Goal: Contribute content: Contribute content

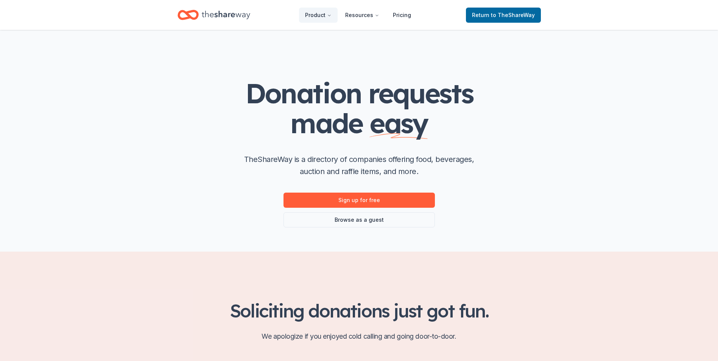
scroll to position [340, 0]
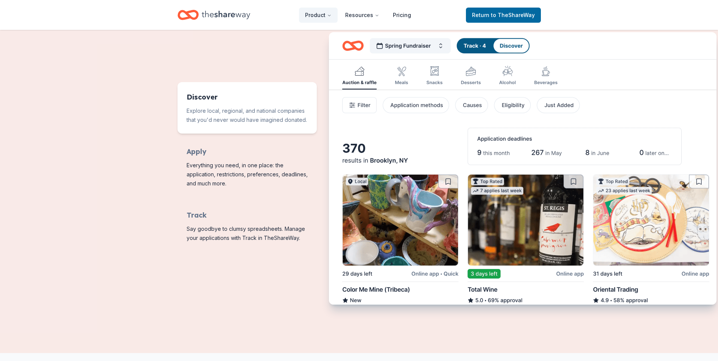
click at [439, 48] on img "Features for running your books" at bounding box center [522, 168] width 387 height 273
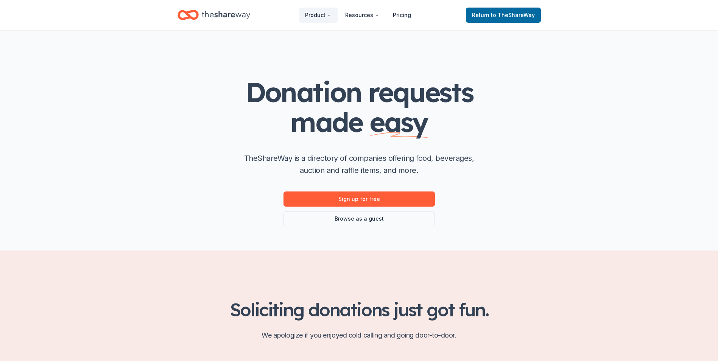
scroll to position [0, 0]
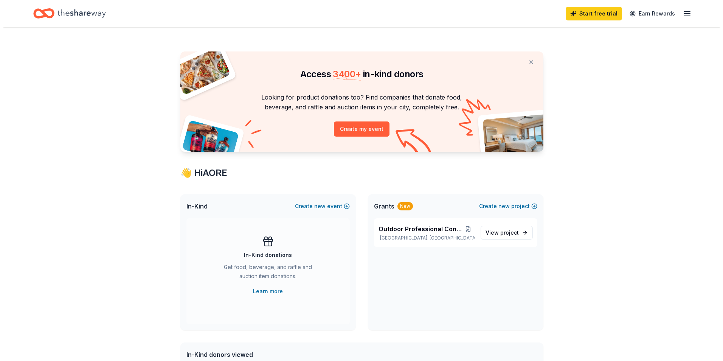
scroll to position [76, 0]
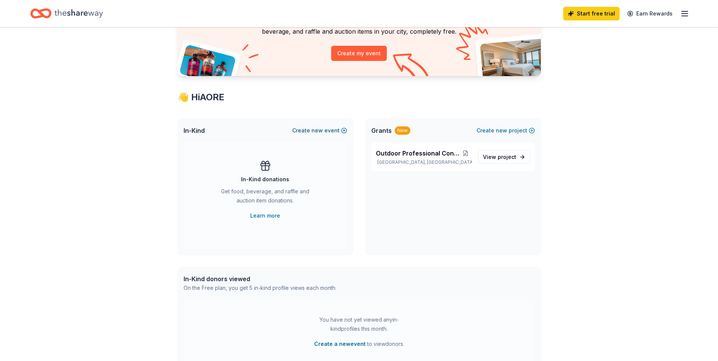
click at [316, 130] on span "new" at bounding box center [316, 130] width 11 height 9
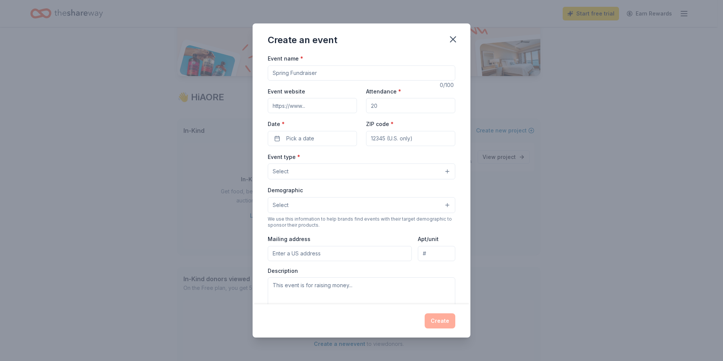
click at [321, 73] on input "Event name *" at bounding box center [362, 72] width 188 height 15
type input "Outdoor Professional Conference"
click at [308, 105] on input "Event website" at bounding box center [312, 105] width 89 height 15
paste input "https://aore.org/outdoorprofessionalconference.php"
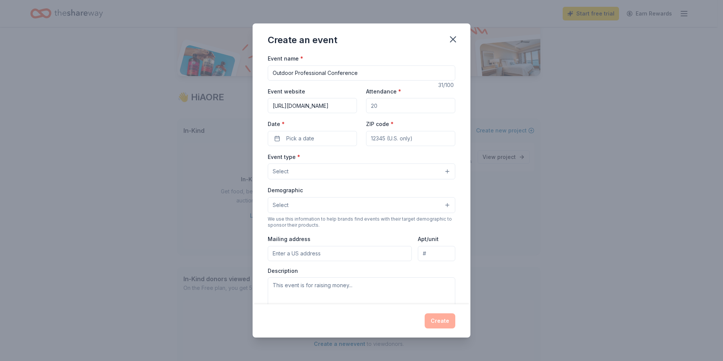
type input "https://aore.org/outdoorprofessionalconference.php"
drag, startPoint x: 379, startPoint y: 103, endPoint x: 365, endPoint y: 104, distance: 14.5
click at [366, 104] on input "Attendance *" at bounding box center [410, 105] width 89 height 15
type input "300"
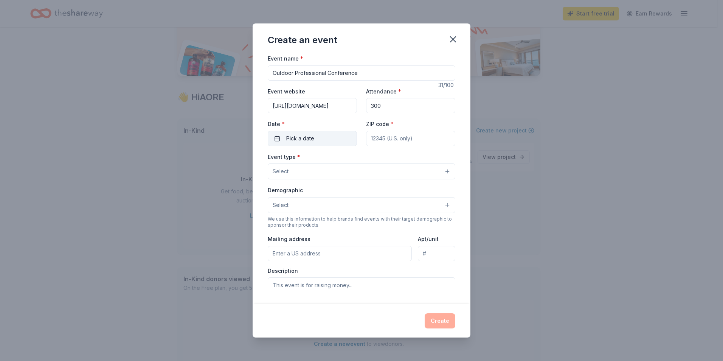
click at [313, 138] on span "Pick a date" at bounding box center [300, 138] width 28 height 9
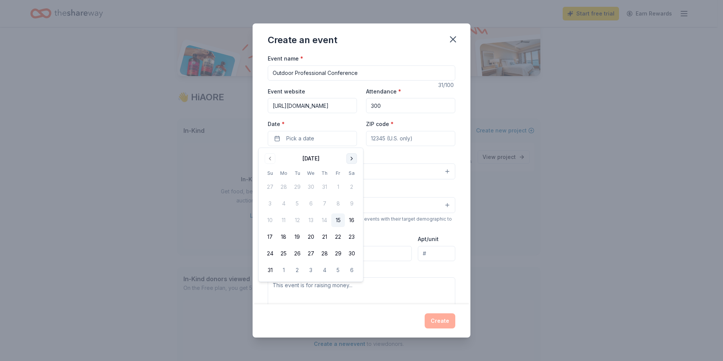
click at [353, 159] on button "Go to next month" at bounding box center [351, 158] width 11 height 11
click at [300, 202] on button "4" at bounding box center [297, 204] width 14 height 14
click at [390, 136] on input "ZIP code *" at bounding box center [410, 138] width 89 height 15
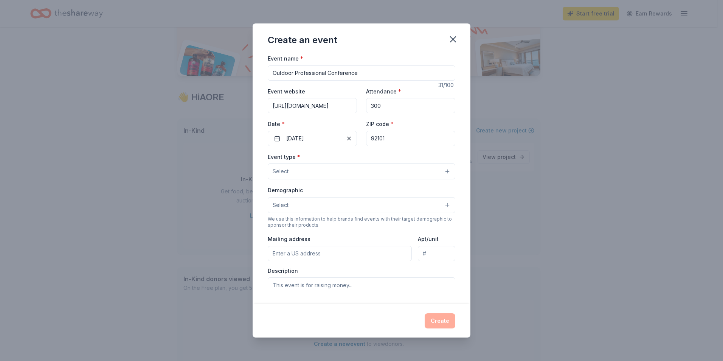
type input "92101"
click at [397, 172] on button "Select" at bounding box center [362, 171] width 188 height 16
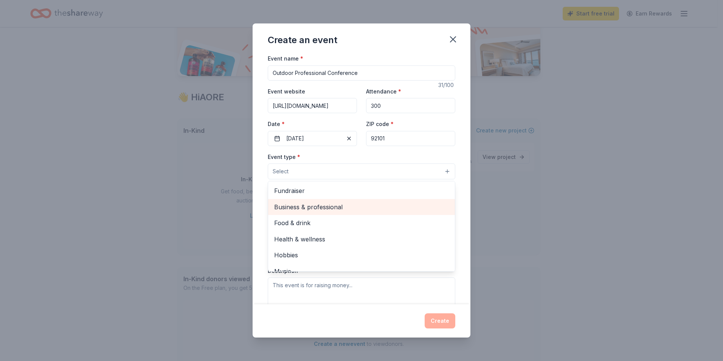
click at [336, 208] on span "Business & professional" at bounding box center [361, 207] width 175 height 10
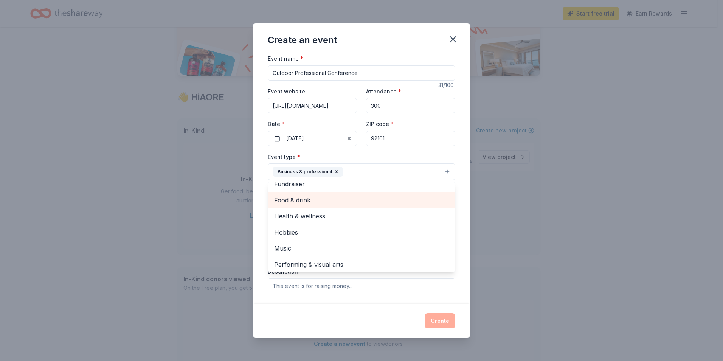
scroll to position [9, 0]
click at [456, 170] on div "Event name * Outdoor Professional Conference 31 /100 Event website https://aore…" at bounding box center [362, 179] width 218 height 250
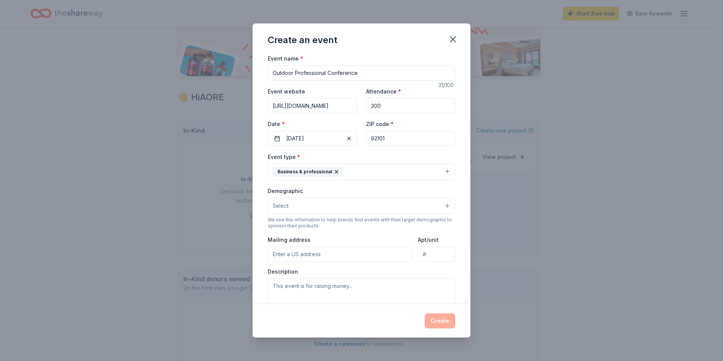
click at [303, 210] on button "Select" at bounding box center [362, 206] width 188 height 16
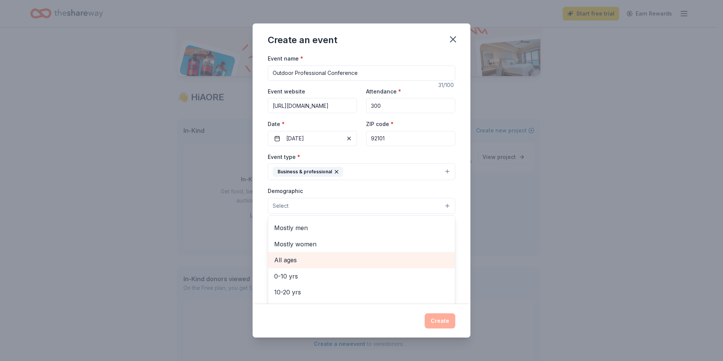
scroll to position [0, 0]
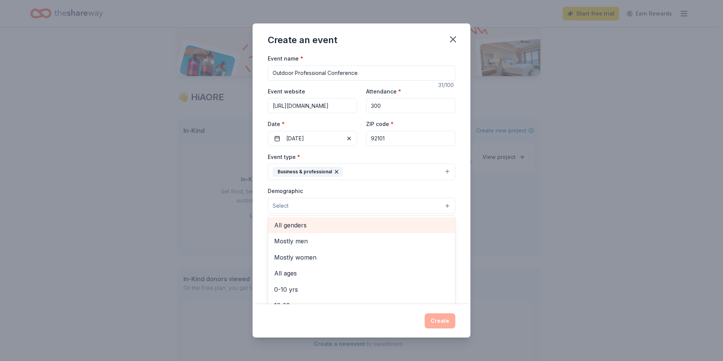
click at [349, 227] on span "All genders" at bounding box center [361, 225] width 175 height 10
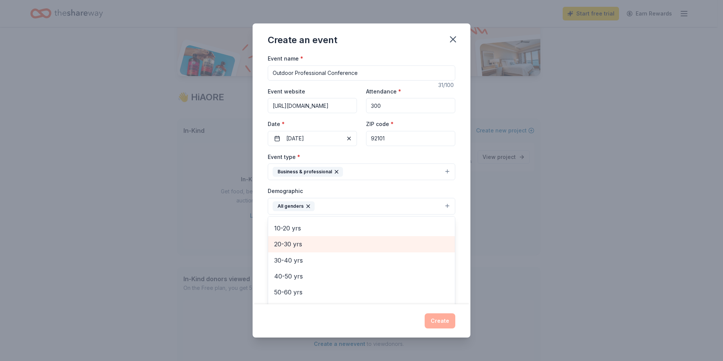
scroll to position [76, 0]
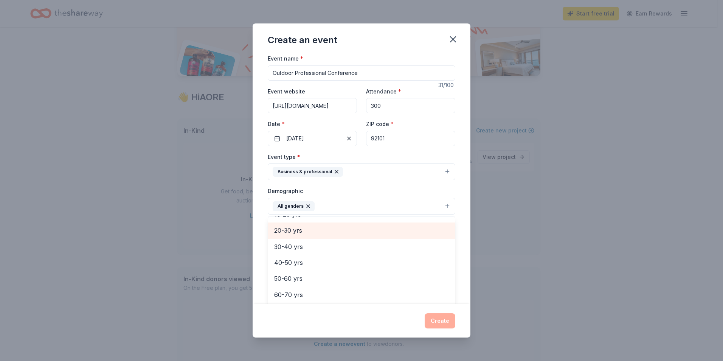
click at [305, 230] on span "20-30 yrs" at bounding box center [361, 230] width 175 height 10
click at [298, 236] on div "30-40 yrs" at bounding box center [361, 230] width 187 height 16
click at [300, 234] on span "40-50 yrs" at bounding box center [361, 233] width 175 height 10
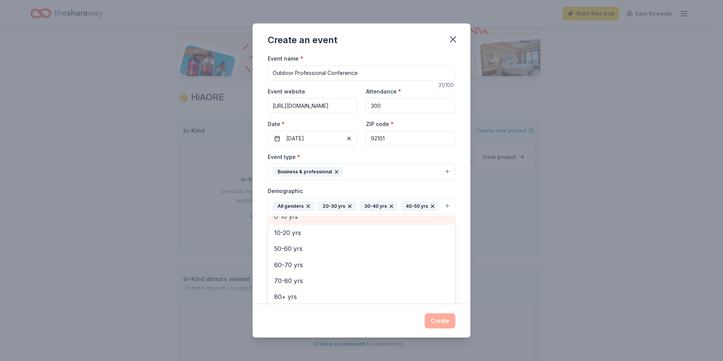
click at [300, 221] on span "0-10 yrs" at bounding box center [361, 216] width 175 height 10
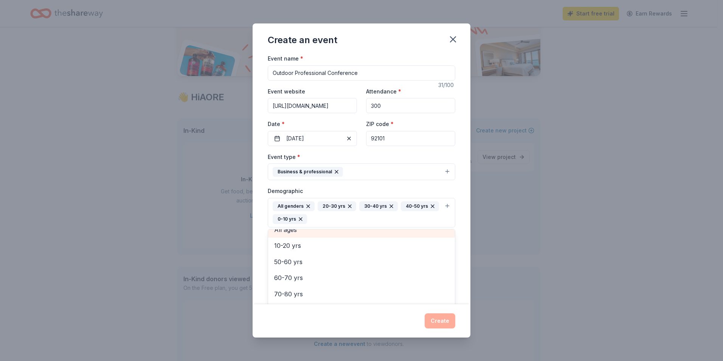
scroll to position [41, 0]
click at [304, 220] on icon "button" at bounding box center [301, 219] width 6 height 6
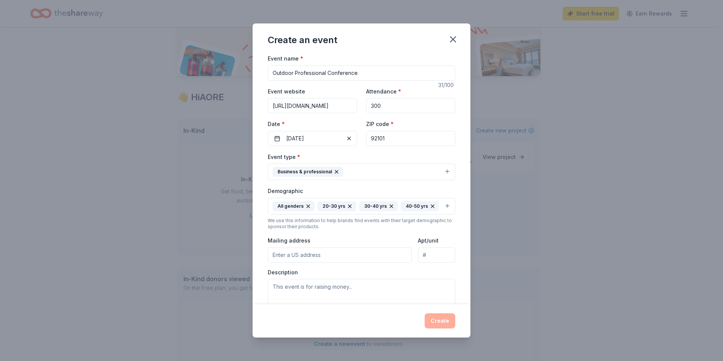
click at [336, 211] on div "All genders 20-30 yrs 30-40 yrs 40-50 yrs" at bounding box center [356, 206] width 166 height 10
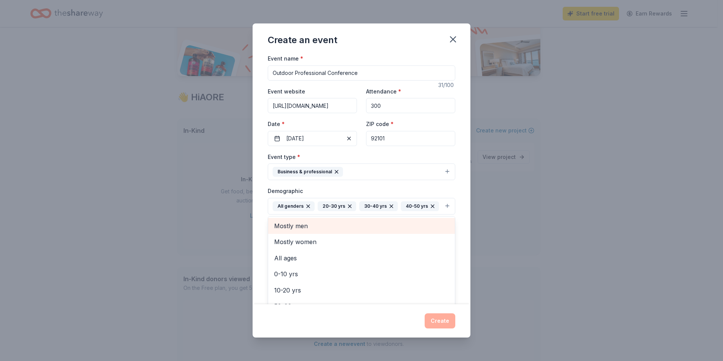
scroll to position [57, 0]
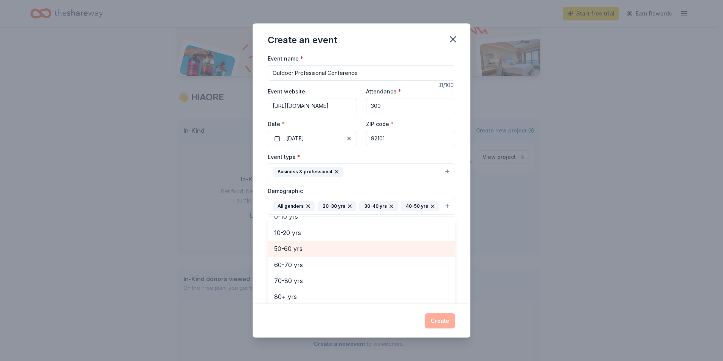
click at [302, 253] on span "50-60 yrs" at bounding box center [361, 249] width 175 height 10
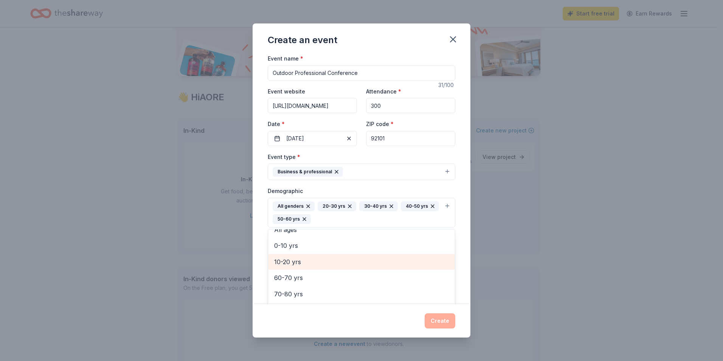
scroll to position [41, 0]
click at [459, 212] on div "Event name * Outdoor Professional Conference 31 /100 Event website https://aore…" at bounding box center [362, 179] width 218 height 250
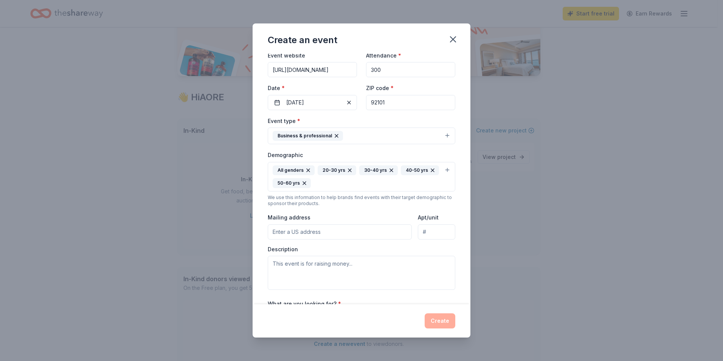
scroll to position [76, 0]
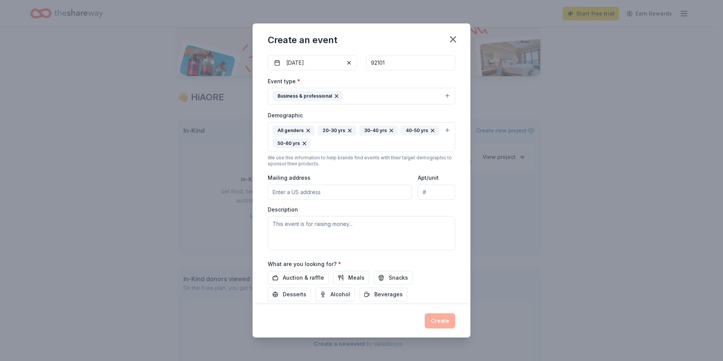
click at [288, 190] on input "Mailing address" at bounding box center [340, 192] width 144 height 15
type input "1100 North Main Street, Ann Arbor, MI, 48104"
click at [426, 190] on input "Apt/unit" at bounding box center [436, 192] width 37 height 15
type input "Suite 209"
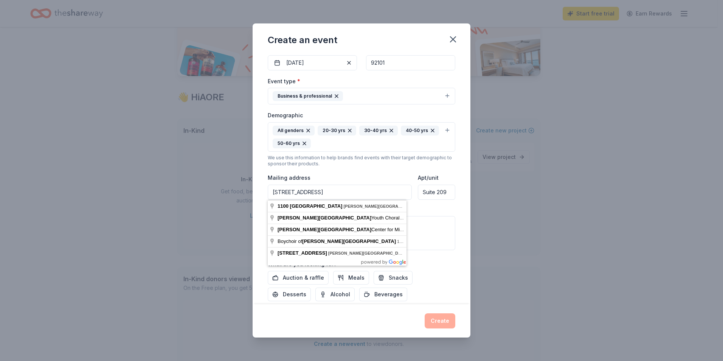
drag, startPoint x: 388, startPoint y: 189, endPoint x: 231, endPoint y: 179, distance: 157.7
click at [231, 179] on div "Create an event Event name * Outdoor Professional Conference 31 /100 Event webs…" at bounding box center [361, 180] width 723 height 361
type input "1600 Comfort Street, Lansing, MI, 48915"
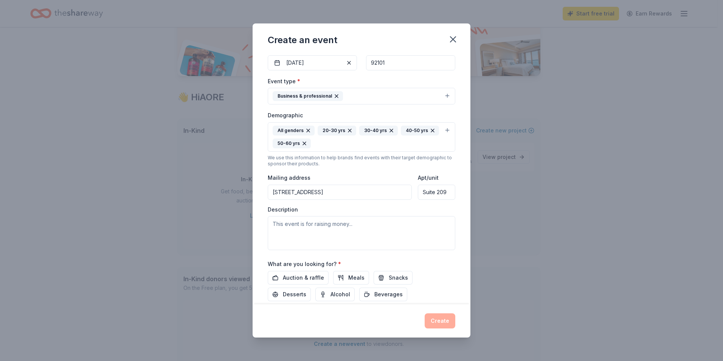
click at [431, 189] on input "Suite 209" at bounding box center [436, 192] width 37 height 15
click at [432, 188] on input "Suite 209" at bounding box center [436, 192] width 37 height 15
click at [423, 191] on input "Suite 209" at bounding box center [436, 192] width 37 height 15
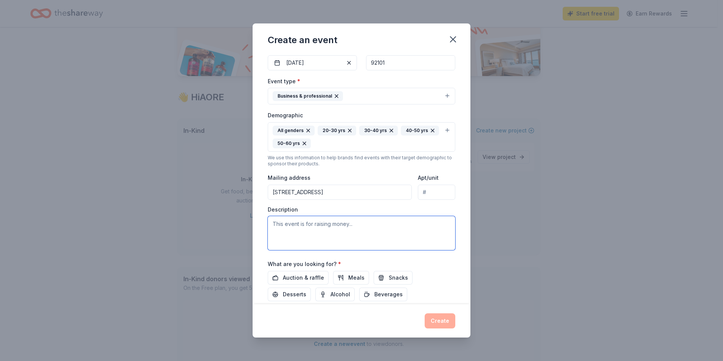
click at [368, 227] on textarea at bounding box center [362, 233] width 188 height 34
paste textarea "The Outdoor Professional Conference (OPC) is the gathering for professionals fr…"
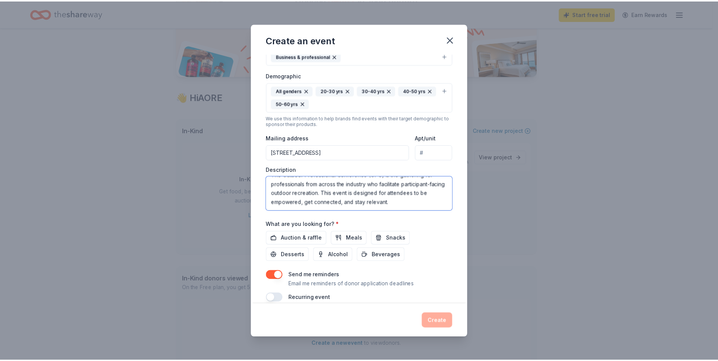
scroll to position [126, 0]
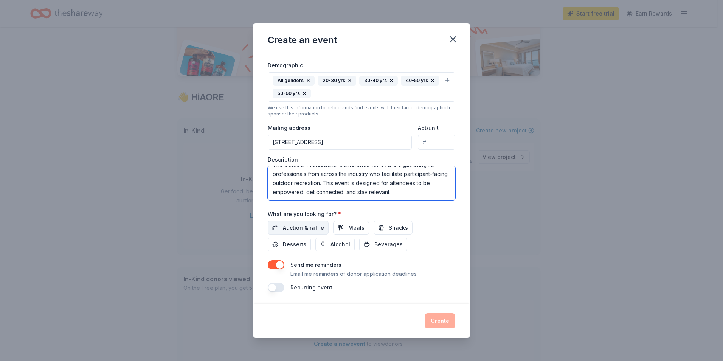
type textarea "The Outdoor Professional Conference (OPC) is the gathering for professionals fr…"
click at [296, 225] on span "Auction & raffle" at bounding box center [303, 227] width 41 height 9
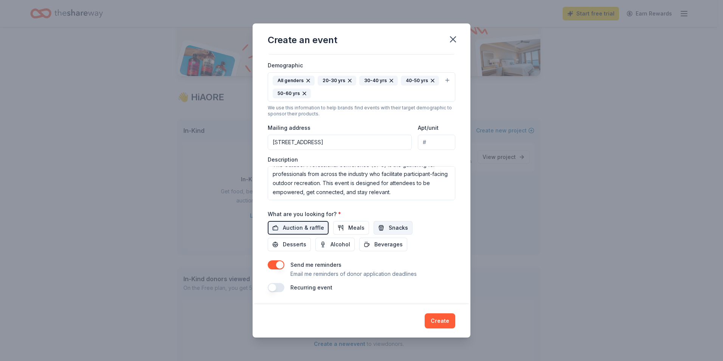
click at [391, 230] on span "Snacks" at bounding box center [398, 227] width 19 height 9
click at [437, 322] on button "Create" at bounding box center [440, 320] width 31 height 15
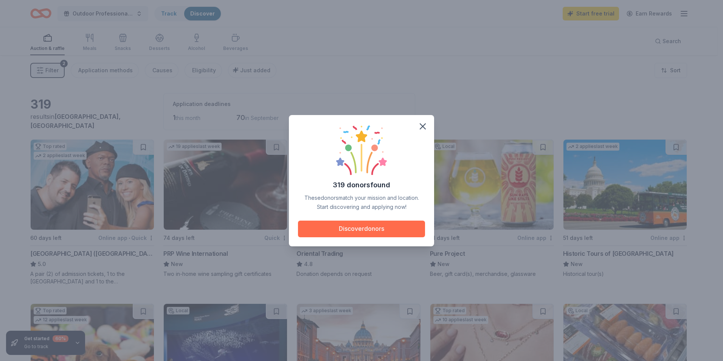
click at [352, 230] on button "Discover donors" at bounding box center [361, 229] width 127 height 17
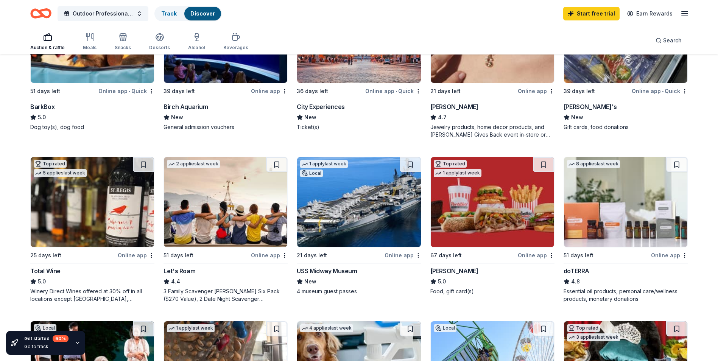
scroll to position [340, 0]
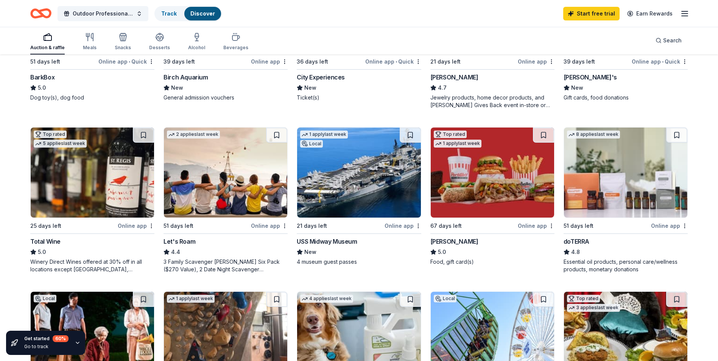
click at [332, 250] on div "New" at bounding box center [359, 251] width 124 height 9
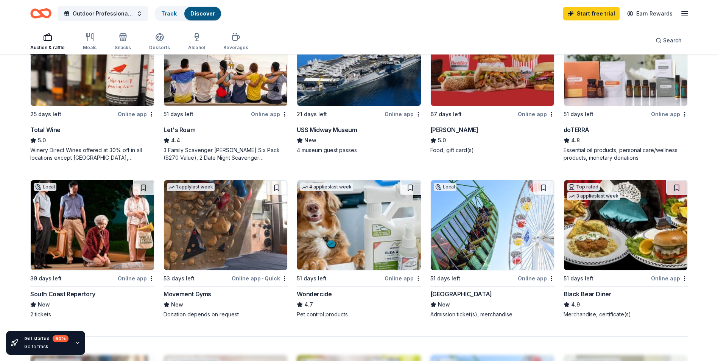
scroll to position [454, 0]
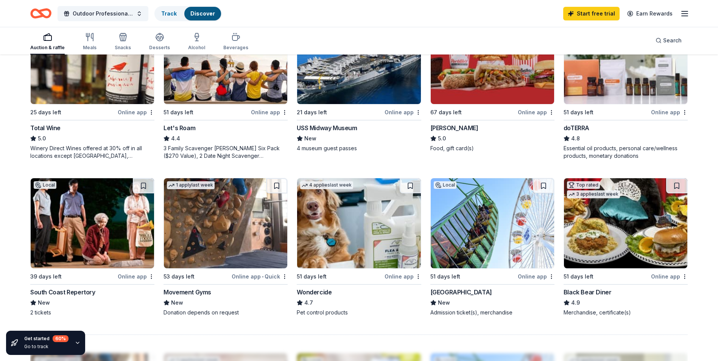
click at [198, 290] on div "Movement Gyms" at bounding box center [187, 291] width 48 height 9
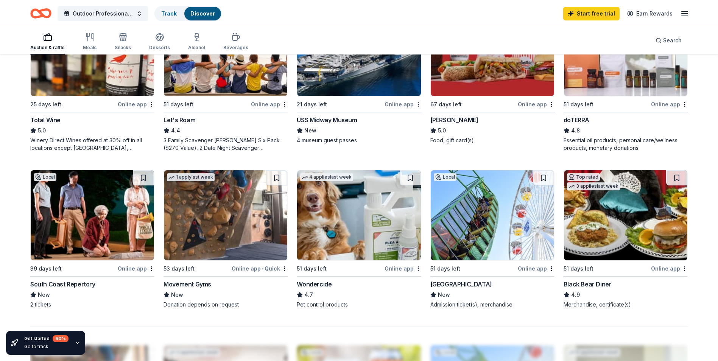
scroll to position [340, 0]
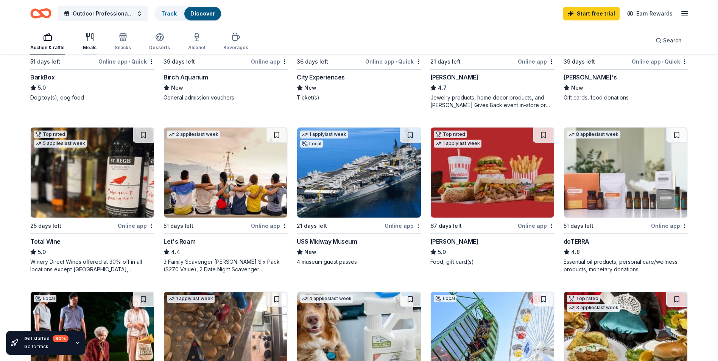
click at [92, 40] on icon "button" at bounding box center [92, 37] width 2 height 8
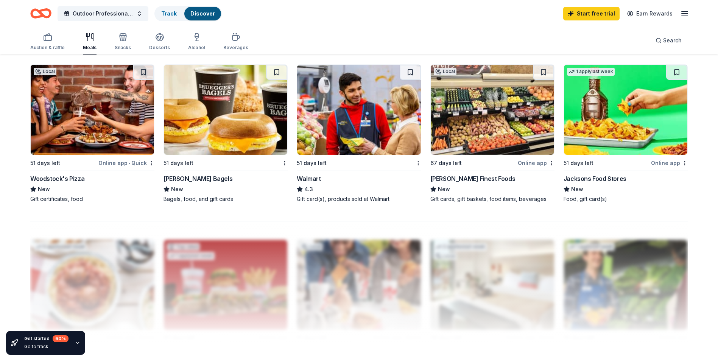
scroll to position [340, 0]
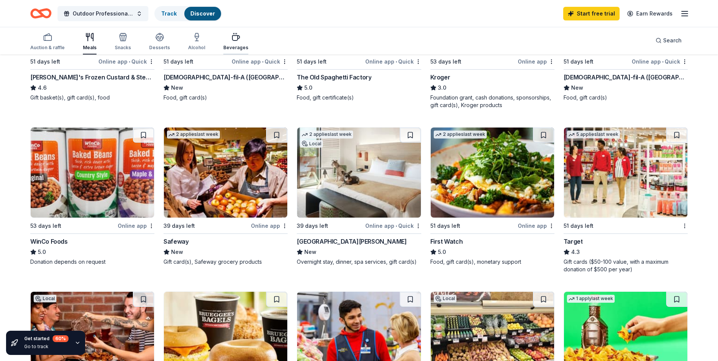
click at [231, 38] on icon "button" at bounding box center [235, 37] width 9 height 9
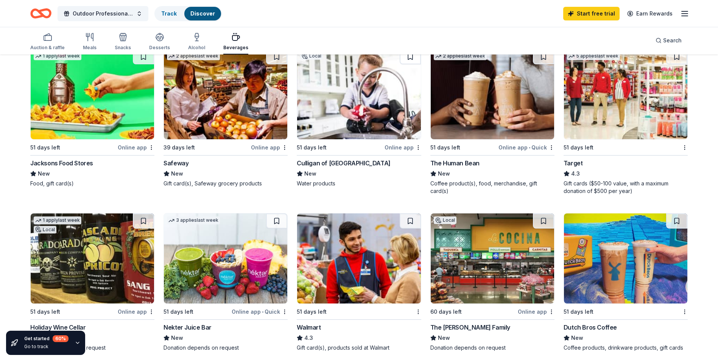
scroll to position [378, 0]
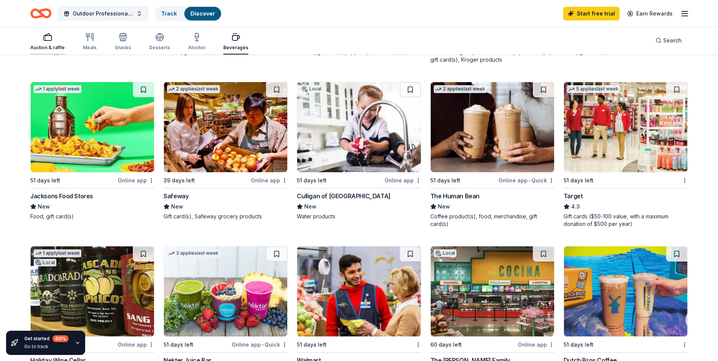
click at [47, 37] on icon "button" at bounding box center [47, 37] width 9 height 9
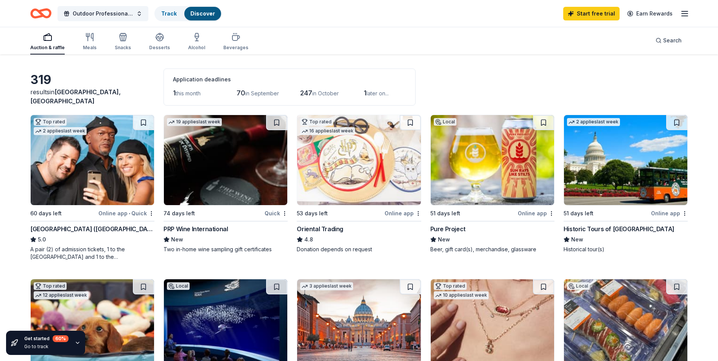
scroll to position [38, 0]
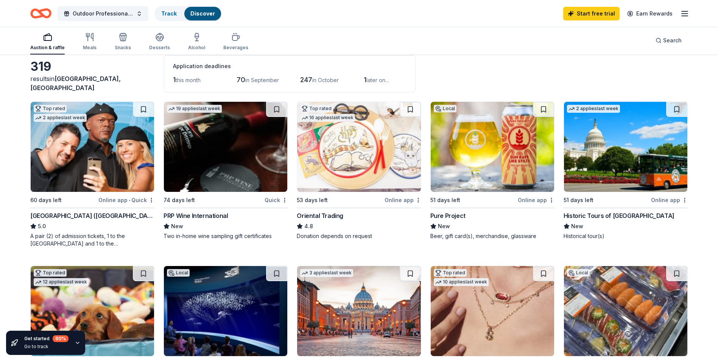
click at [621, 143] on img at bounding box center [625, 147] width 123 height 90
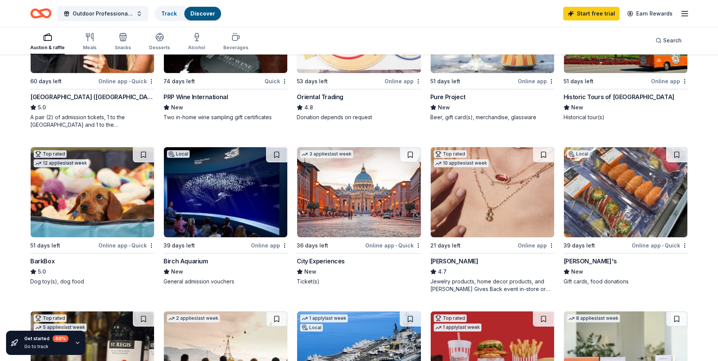
scroll to position [189, 0]
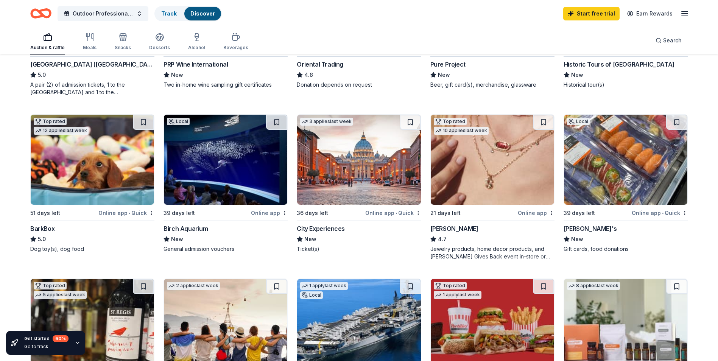
click at [190, 227] on div "Birch Aquarium" at bounding box center [185, 228] width 44 height 9
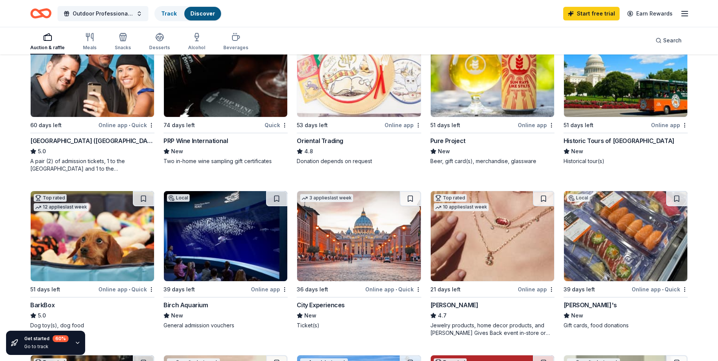
scroll to position [113, 0]
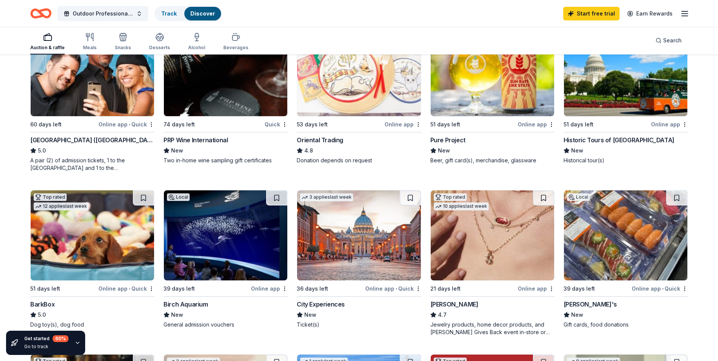
click at [315, 307] on div "City Experiences" at bounding box center [321, 304] width 48 height 9
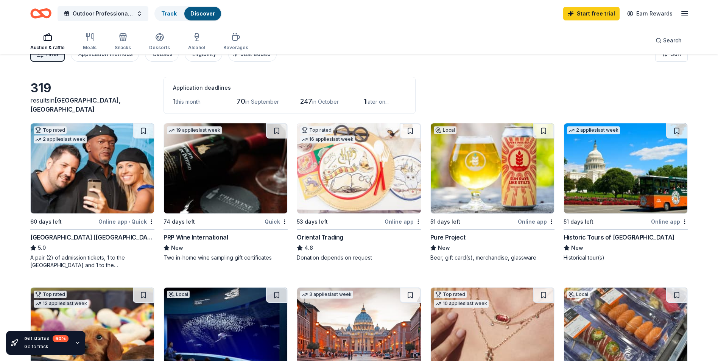
scroll to position [0, 0]
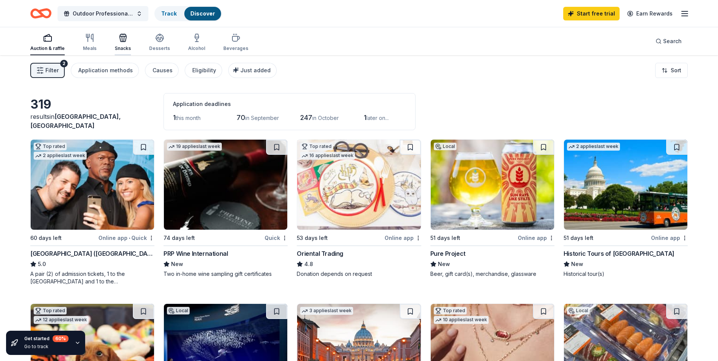
click at [124, 37] on icon "button" at bounding box center [124, 38] width 0 height 5
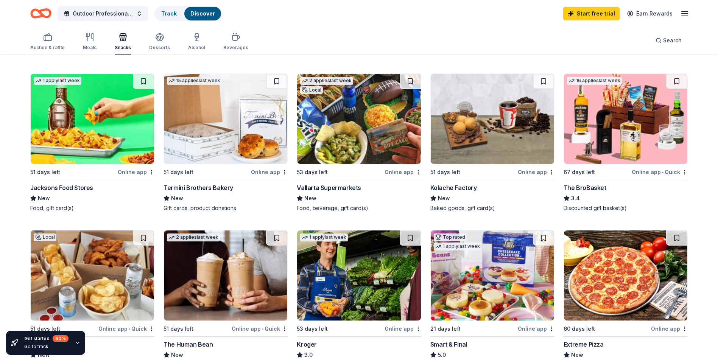
scroll to position [378, 0]
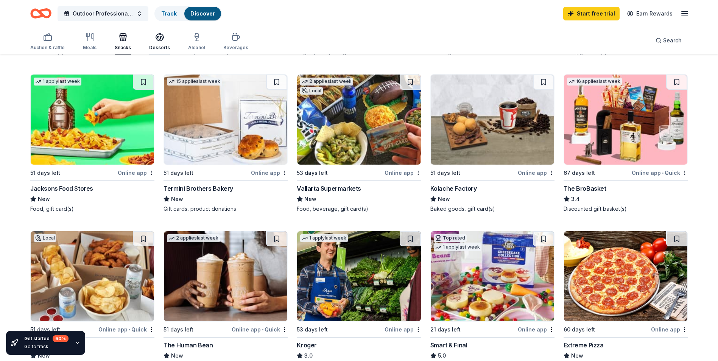
click at [158, 38] on icon "button" at bounding box center [160, 37] width 8 height 6
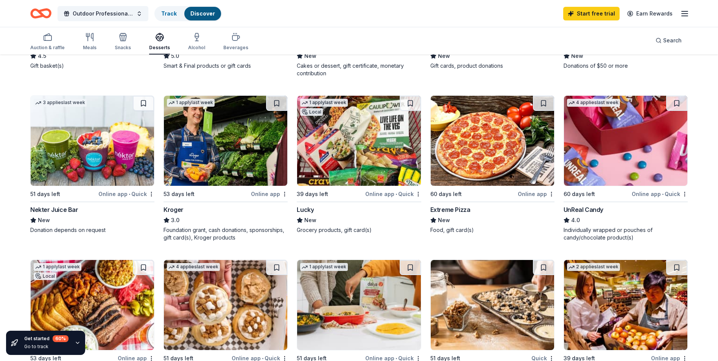
scroll to position [378, 0]
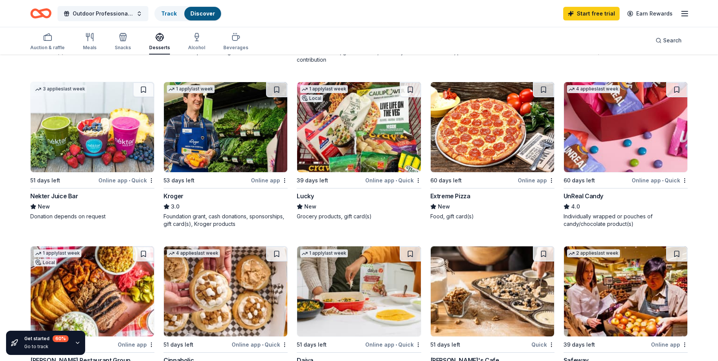
click at [611, 216] on div "Individually wrapped or pouches of candy/chocolate product(s)" at bounding box center [625, 220] width 124 height 15
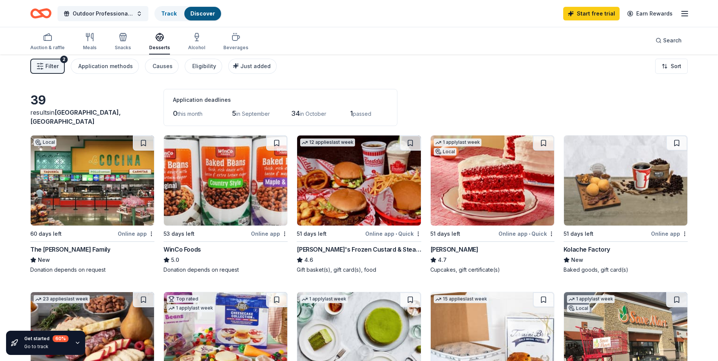
scroll to position [0, 0]
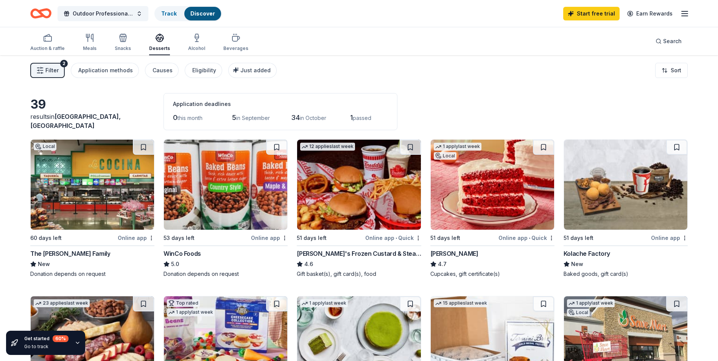
click at [36, 10] on icon "Home" at bounding box center [37, 13] width 12 height 8
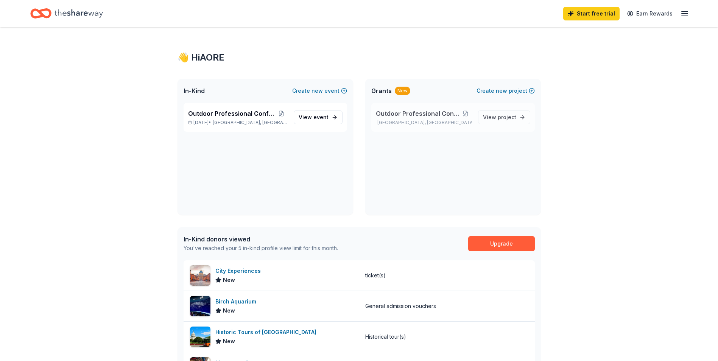
click at [423, 119] on div "Outdoor Professional Conference San Diego, CA" at bounding box center [424, 117] width 96 height 17
click at [492, 115] on span "View project" at bounding box center [499, 117] width 33 height 9
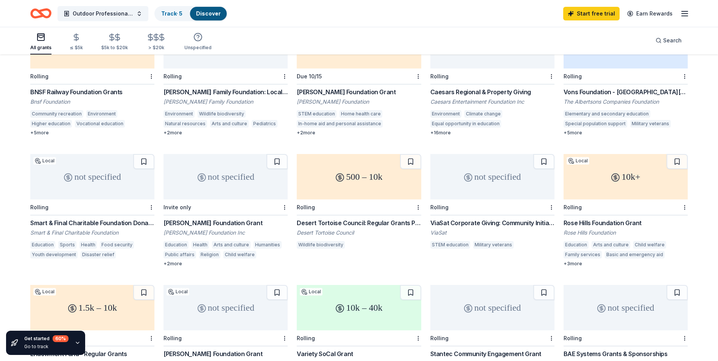
scroll to position [214, 0]
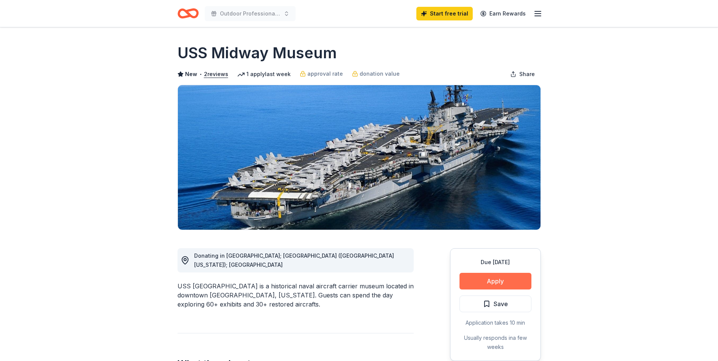
click at [507, 282] on button "Apply" at bounding box center [495, 281] width 72 height 17
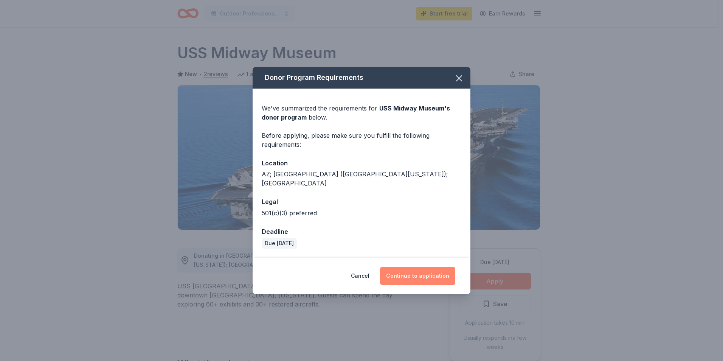
click at [426, 272] on button "Continue to application" at bounding box center [417, 276] width 75 height 18
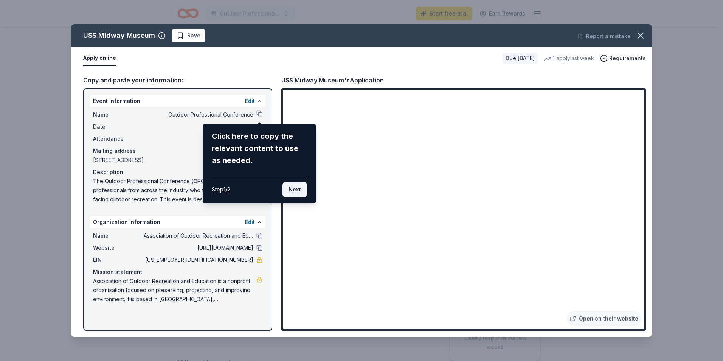
click at [295, 190] on button "Next" at bounding box center [295, 189] width 25 height 15
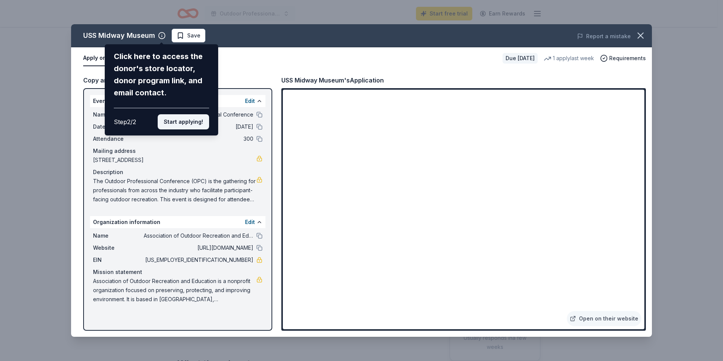
click at [174, 121] on button "Start applying!" at bounding box center [183, 121] width 51 height 15
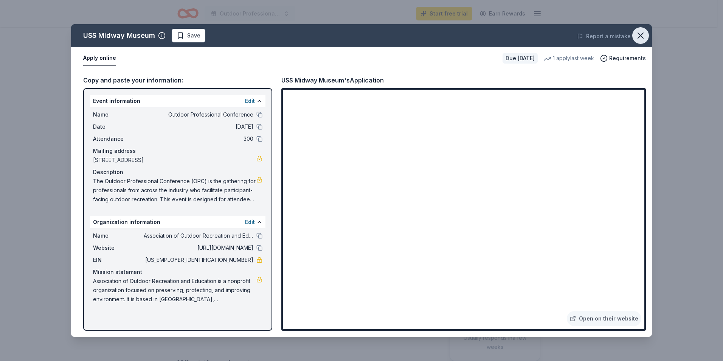
click at [640, 34] on icon "button" at bounding box center [640, 35] width 5 height 5
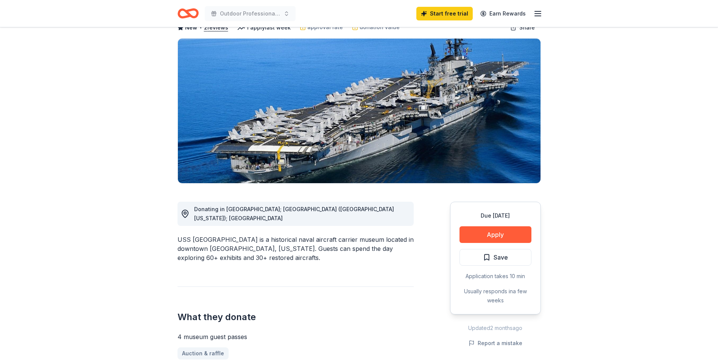
scroll to position [38, 0]
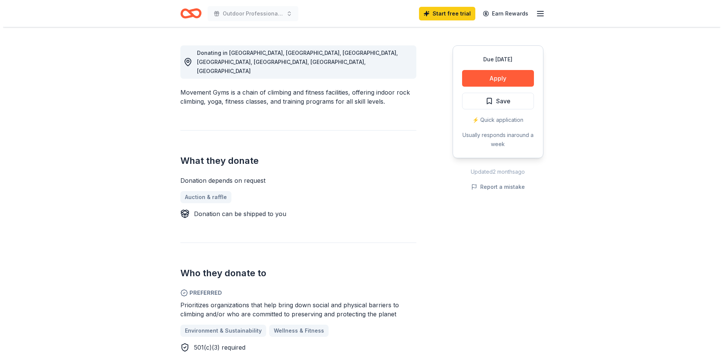
scroll to position [189, 0]
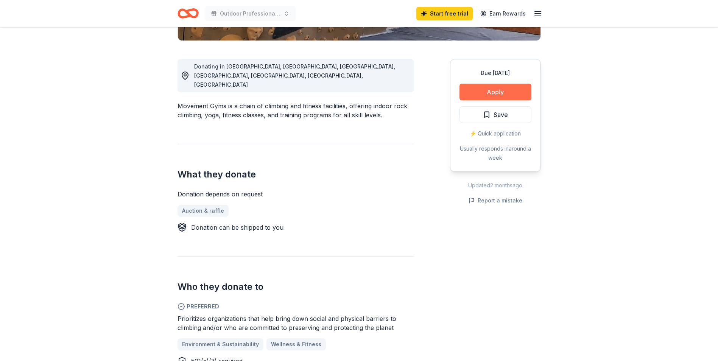
click at [504, 89] on button "Apply" at bounding box center [495, 92] width 72 height 17
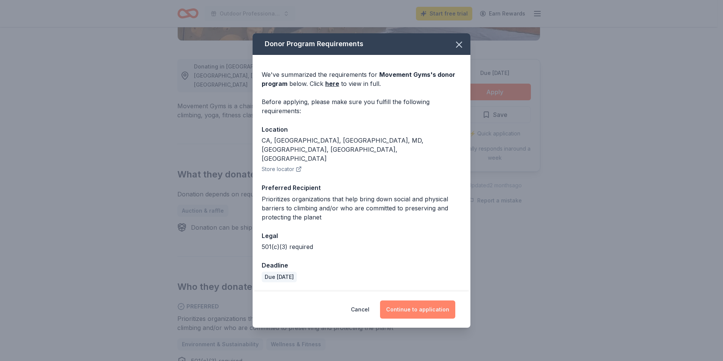
click at [423, 302] on button "Continue to application" at bounding box center [417, 309] width 75 height 18
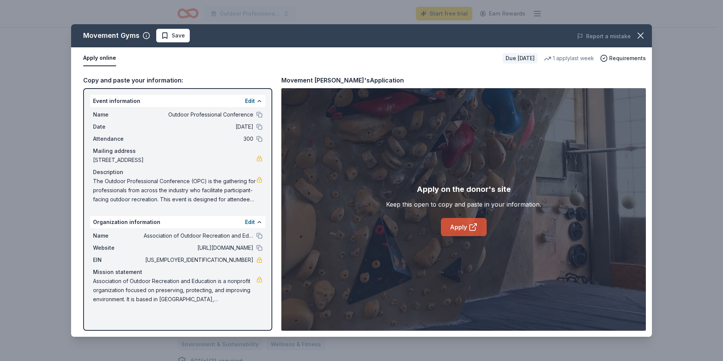
click at [465, 229] on link "Apply" at bounding box center [464, 227] width 46 height 18
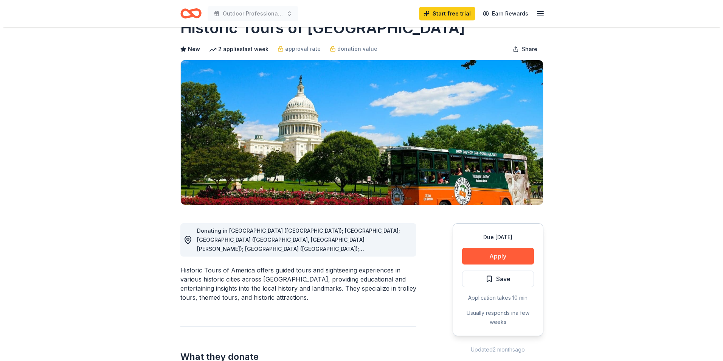
scroll to position [76, 0]
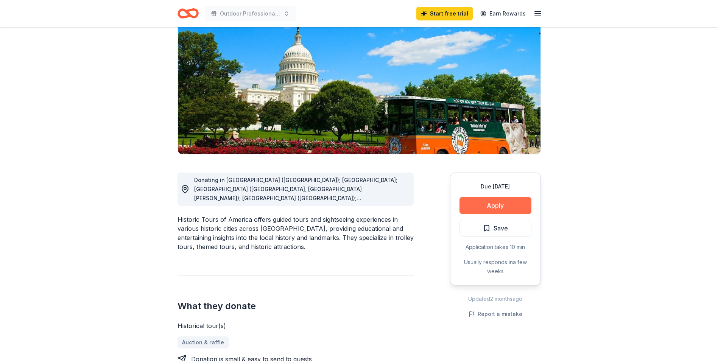
click at [495, 201] on button "Apply" at bounding box center [495, 205] width 72 height 17
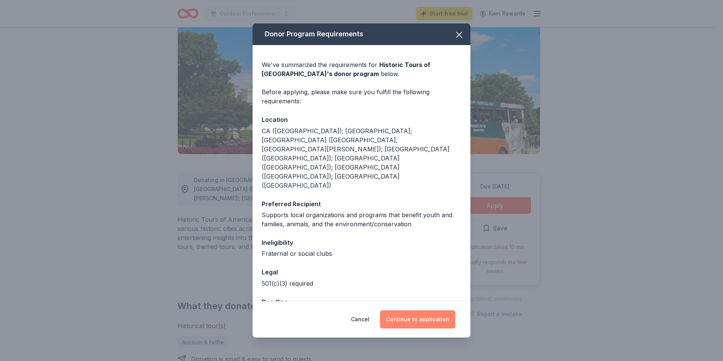
click at [430, 312] on button "Continue to application" at bounding box center [417, 319] width 75 height 18
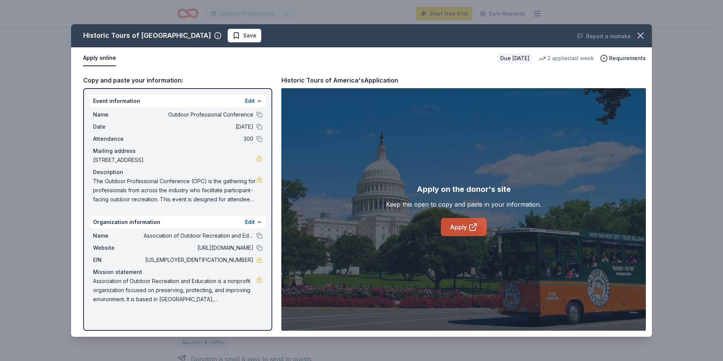
click at [455, 227] on link "Apply" at bounding box center [464, 227] width 46 height 18
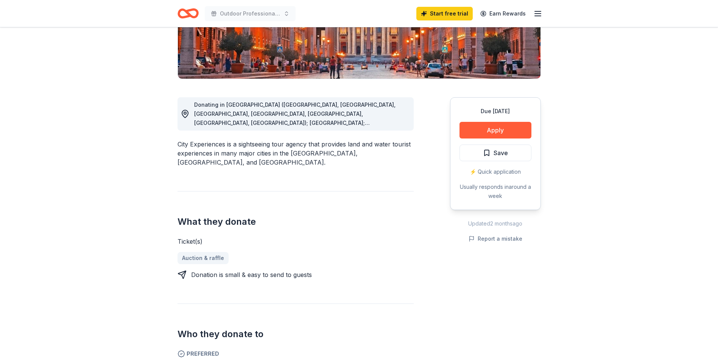
scroll to position [151, 0]
click at [490, 132] on button "Apply" at bounding box center [495, 129] width 72 height 17
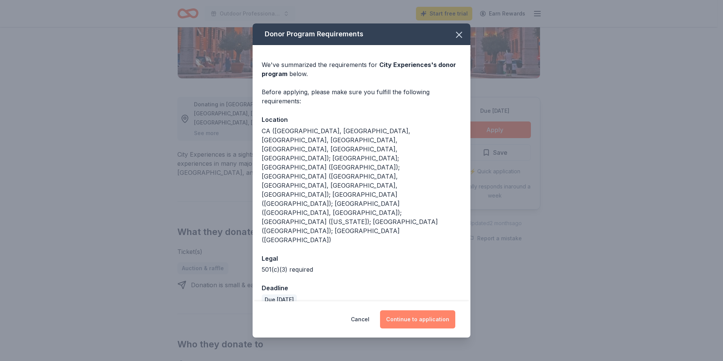
click at [432, 310] on button "Continue to application" at bounding box center [417, 319] width 75 height 18
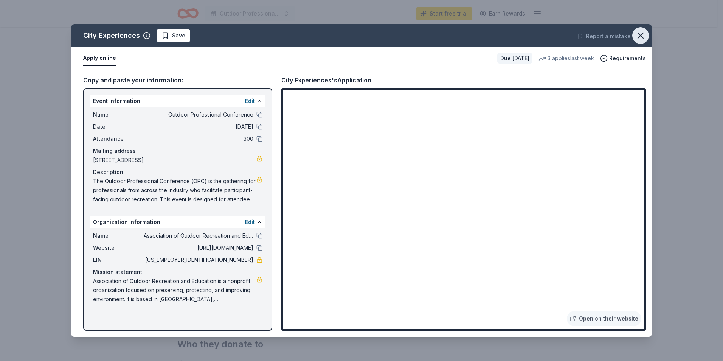
click at [643, 33] on icon "button" at bounding box center [640, 35] width 5 height 5
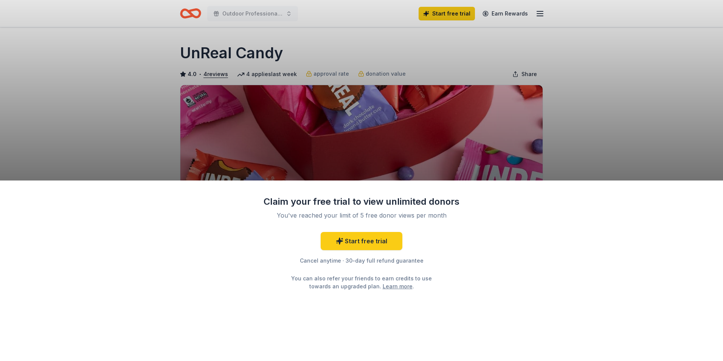
click at [638, 134] on div "Claim your free trial to view unlimited donors You've reached your limit of 5 f…" at bounding box center [361, 180] width 723 height 361
